Goal: Task Accomplishment & Management: Manage account settings

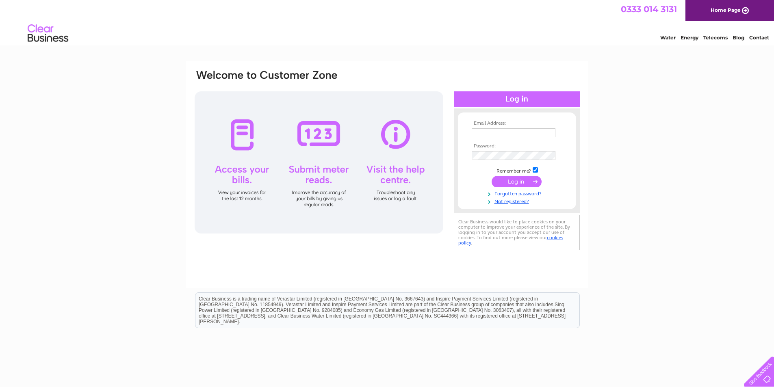
type input "[PERSON_NAME][EMAIL_ADDRESS][DOMAIN_NAME]"
click at [527, 181] on input "submit" at bounding box center [517, 181] width 50 height 11
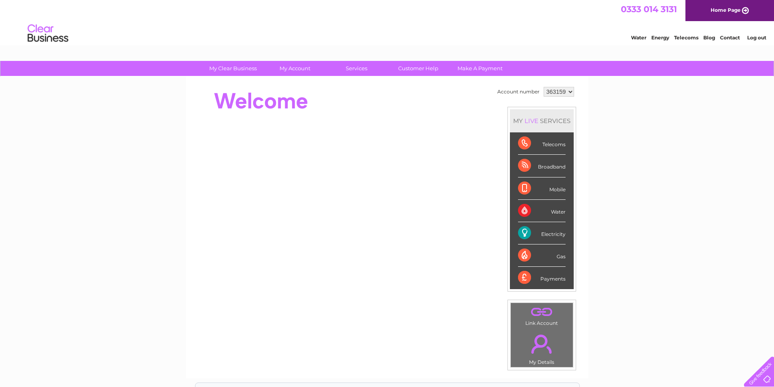
click at [527, 214] on div "Water" at bounding box center [542, 211] width 48 height 22
drag, startPoint x: 558, startPoint y: 211, endPoint x: 545, endPoint y: 209, distance: 13.6
click at [558, 211] on div "Water" at bounding box center [542, 211] width 48 height 22
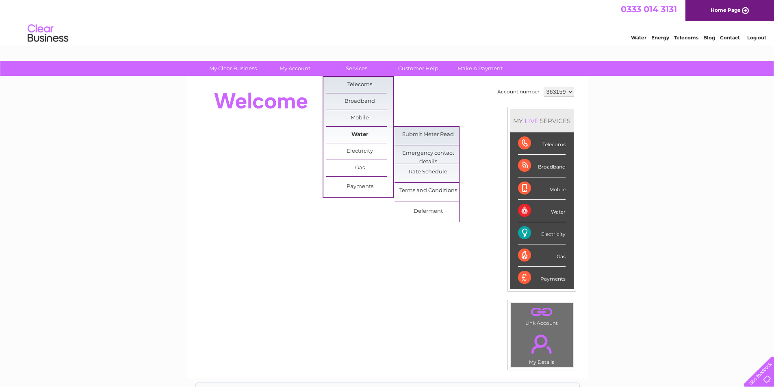
click at [357, 133] on link "Water" at bounding box center [359, 135] width 67 height 16
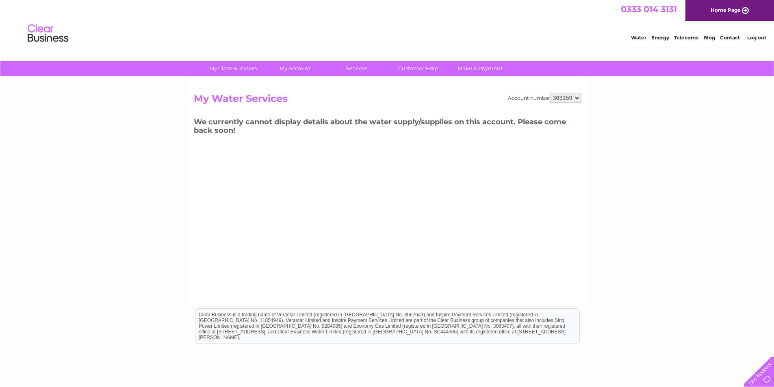
click at [575, 99] on select "363159" at bounding box center [565, 98] width 30 height 10
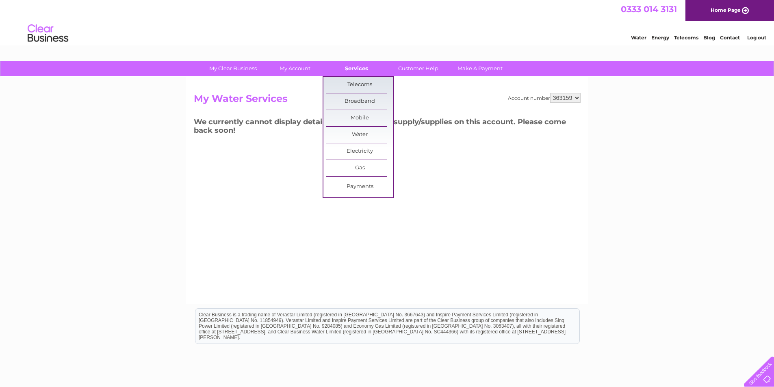
click at [348, 70] on link "Services" at bounding box center [356, 68] width 67 height 15
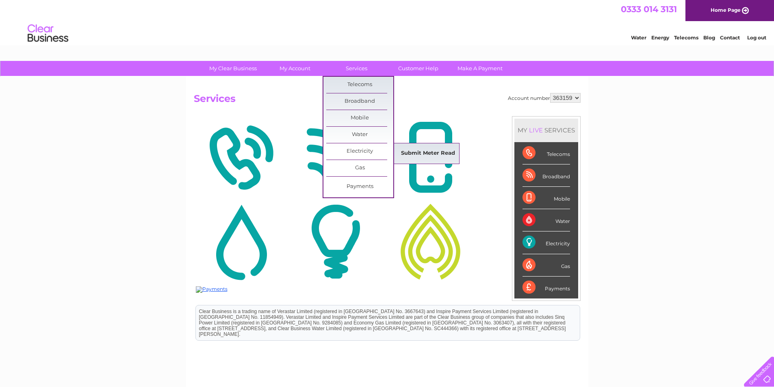
click at [408, 152] on link "Submit Meter Read" at bounding box center [428, 154] width 67 height 16
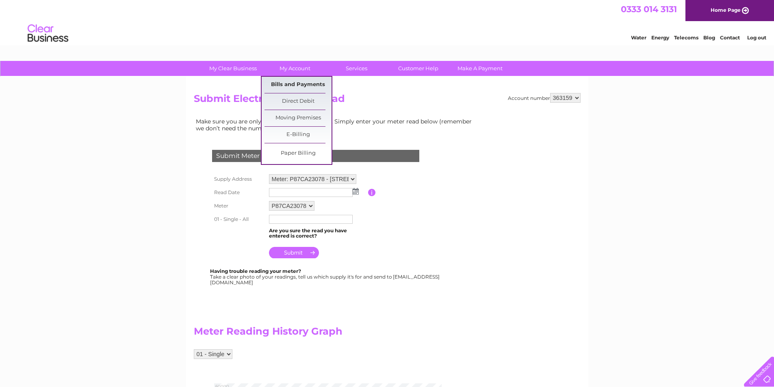
click at [293, 82] on link "Bills and Payments" at bounding box center [298, 85] width 67 height 16
click at [296, 80] on link "Bills and Payments" at bounding box center [298, 85] width 67 height 16
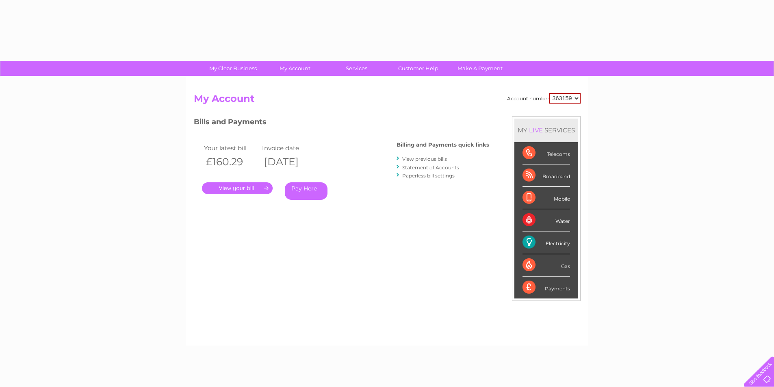
click at [249, 185] on link "." at bounding box center [237, 189] width 71 height 12
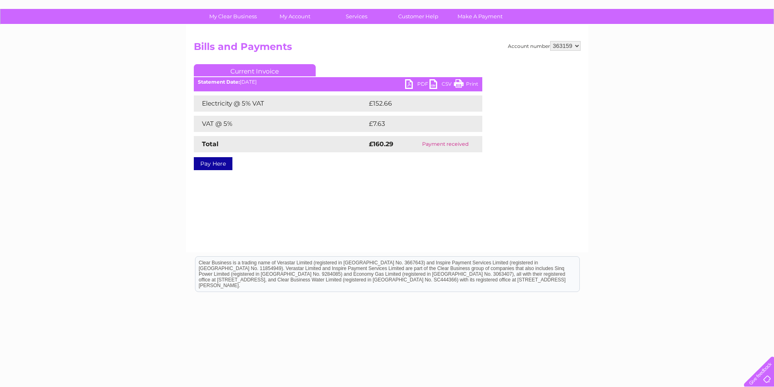
scroll to position [62, 0]
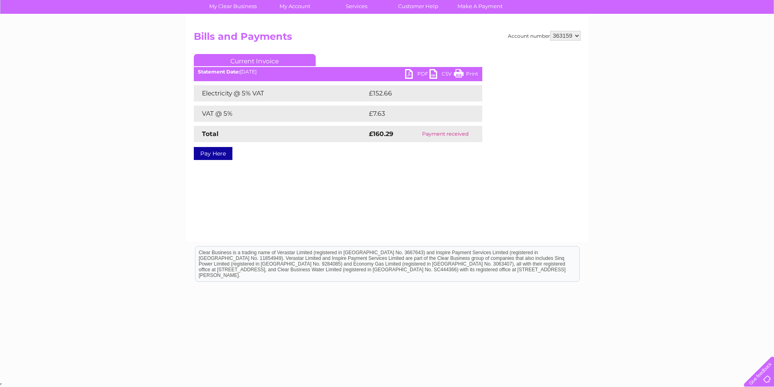
click at [413, 69] on ul "Current Invoice" at bounding box center [338, 61] width 289 height 15
click at [420, 73] on link "PDF" at bounding box center [417, 75] width 24 height 12
